Goal: Submit feedback/report problem

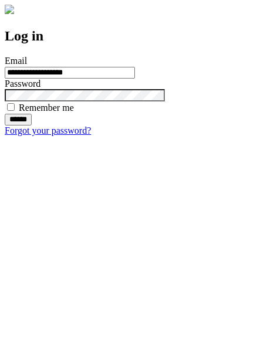
click at [32, 126] on input "******" at bounding box center [18, 120] width 27 height 12
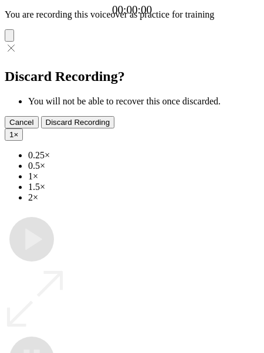
type input "**********"
